Goal: Task Accomplishment & Management: Manage account settings

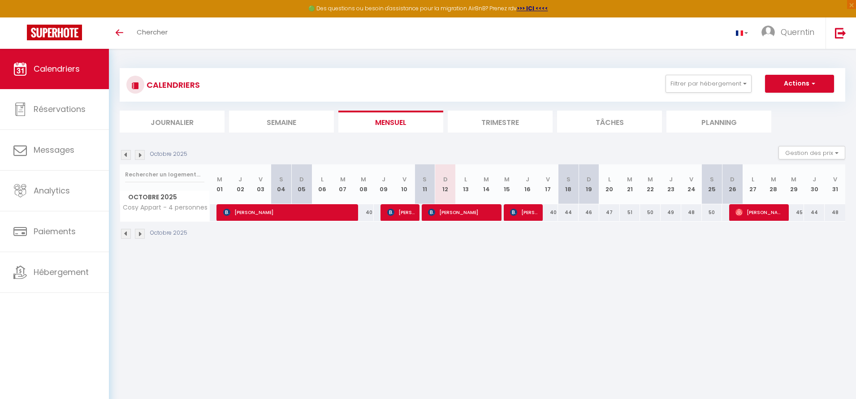
select select
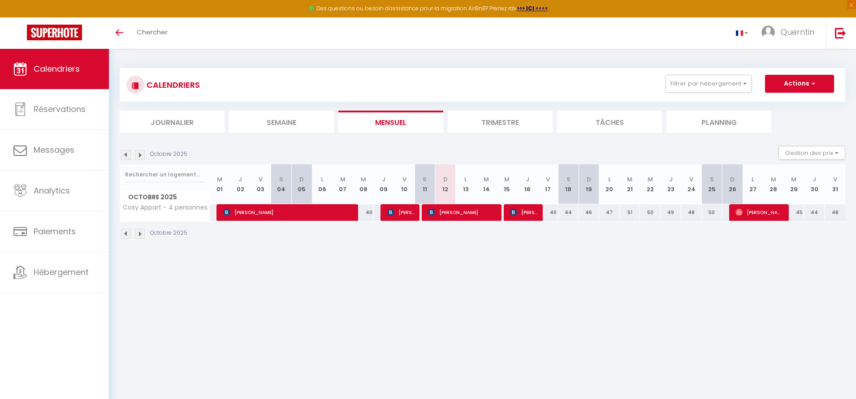
click at [769, 217] on span "[PERSON_NAME]" at bounding box center [760, 212] width 48 height 17
select select "OK"
select select "0"
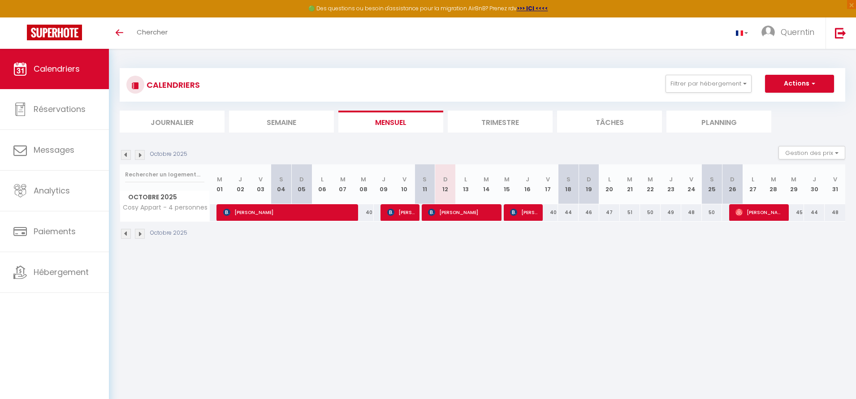
select select "1"
select select
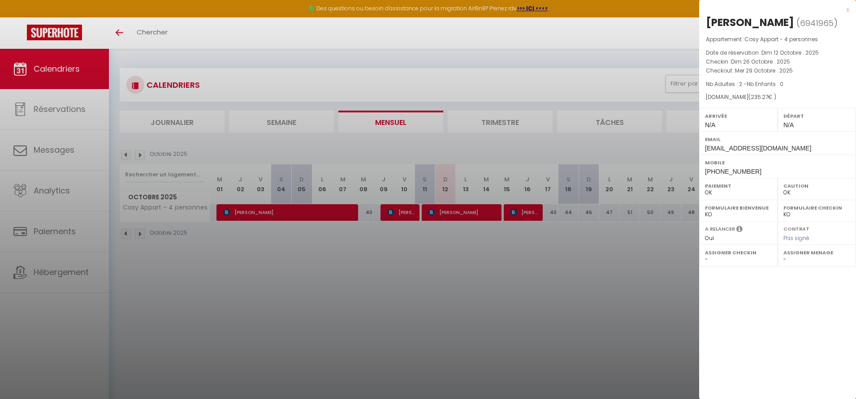
select select "18707"
click at [600, 265] on div at bounding box center [428, 199] width 856 height 399
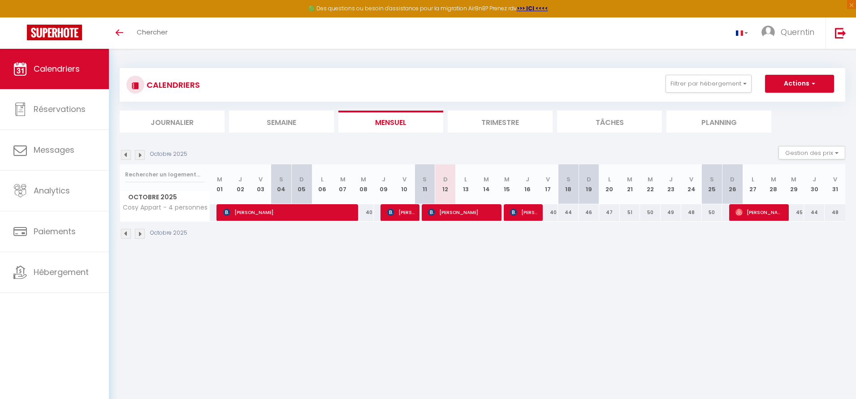
click at [765, 219] on span "[PERSON_NAME]" at bounding box center [760, 212] width 48 height 17
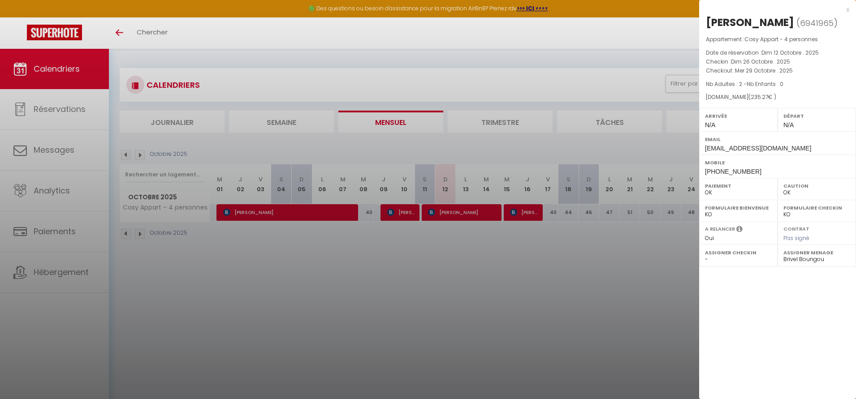
click at [648, 253] on div at bounding box center [428, 199] width 856 height 399
